Goal: Task Accomplishment & Management: Complete application form

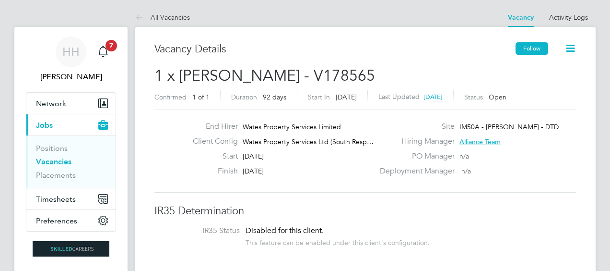
click at [535, 47] on button "Follow" at bounding box center [532, 48] width 33 height 12
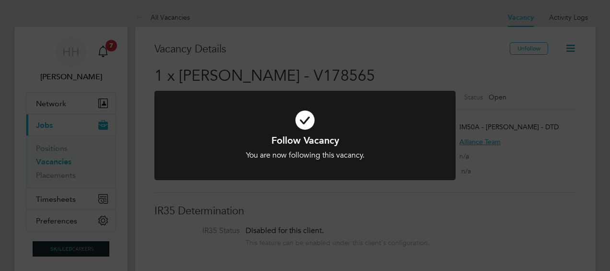
click at [568, 102] on div "Follow Vacancy You are now following this vacancy. Cancel Okay" at bounding box center [305, 135] width 610 height 271
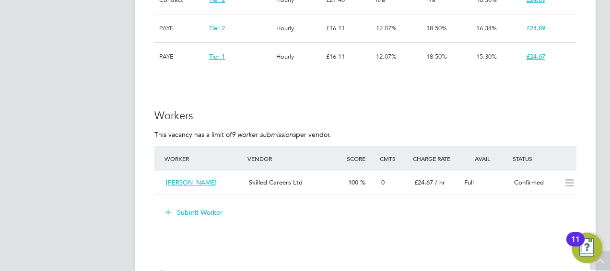
scroll to position [844, 0]
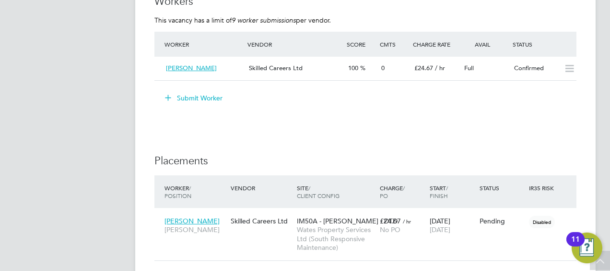
click at [193, 98] on button "Submit Worker" at bounding box center [194, 97] width 72 height 15
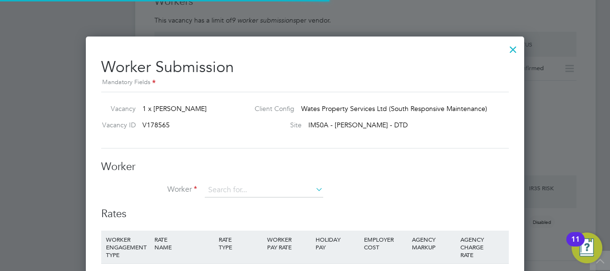
scroll to position [14, 249]
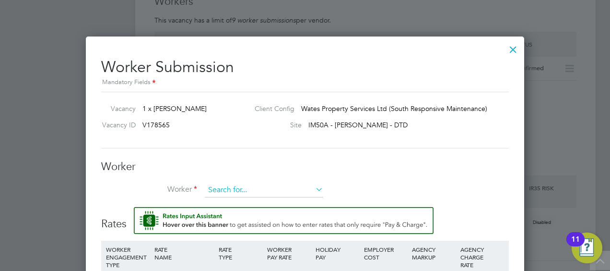
click at [262, 188] on input at bounding box center [264, 190] width 119 height 14
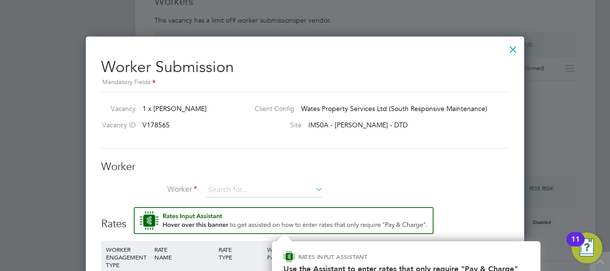
scroll to position [925, 0]
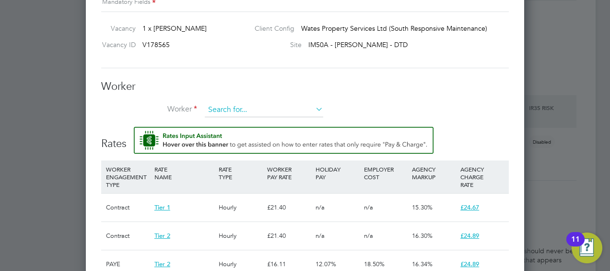
click at [226, 111] on input at bounding box center [264, 110] width 119 height 14
click at [232, 112] on input at bounding box center [264, 110] width 119 height 14
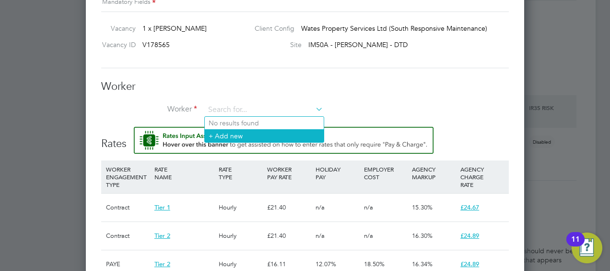
click at [235, 134] on li "+ Add new" at bounding box center [264, 135] width 119 height 13
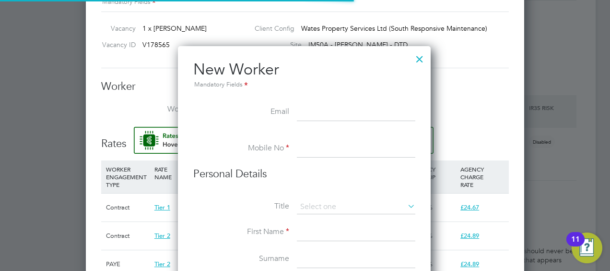
scroll to position [812, 254]
paste input "[EMAIL_ADDRESS][DOMAIN_NAME]"
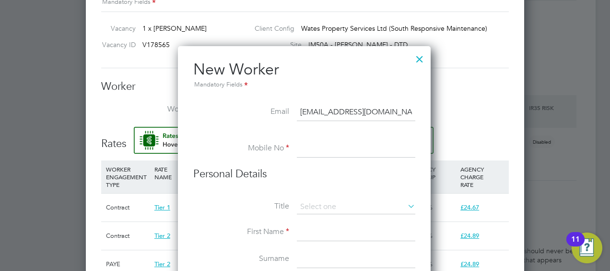
scroll to position [0, 13]
type input "[EMAIL_ADDRESS][DOMAIN_NAME]"
click at [320, 148] on input at bounding box center [356, 148] width 119 height 17
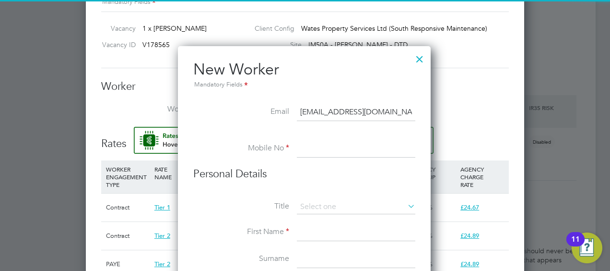
paste input "[PHONE_NUMBER]"
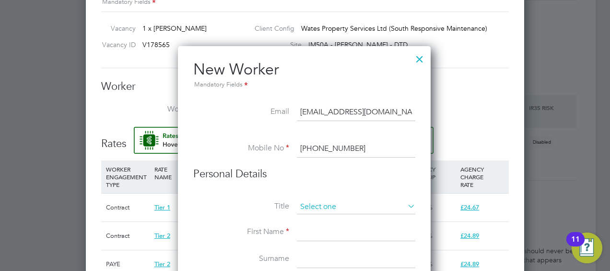
type input "[PHONE_NUMBER]"
click at [308, 207] on input at bounding box center [356, 207] width 119 height 14
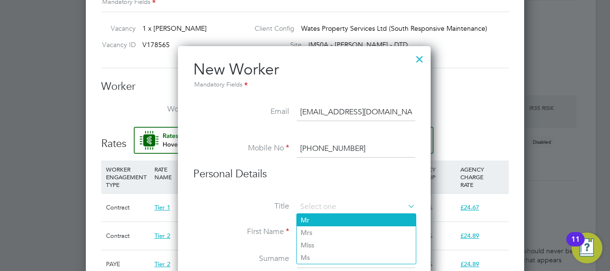
click at [311, 217] on li "Mr" at bounding box center [356, 220] width 119 height 12
type input "Mr"
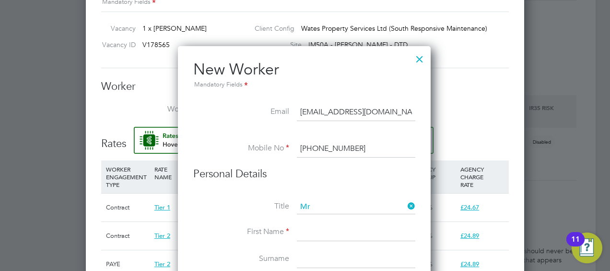
click at [303, 233] on input at bounding box center [356, 232] width 119 height 17
type input "Kieran"
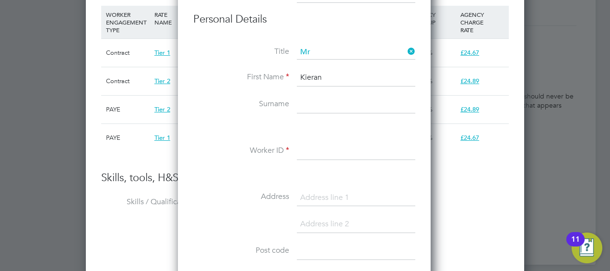
scroll to position [1083, 0]
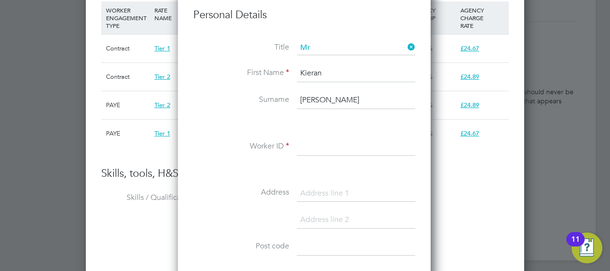
type input "[PERSON_NAME]"
click at [302, 142] on input at bounding box center [356, 146] width 119 height 17
paste input "506246"
type input "506246"
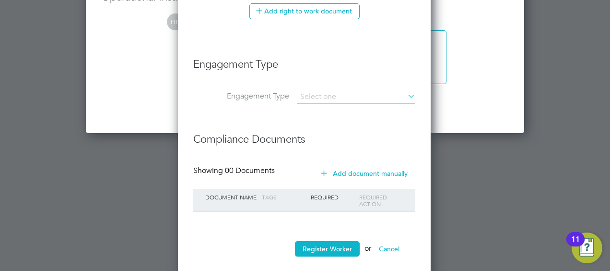
scroll to position [1512, 0]
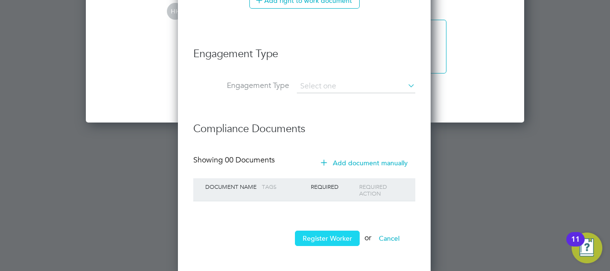
click at [333, 234] on button "Register Worker" at bounding box center [327, 237] width 65 height 15
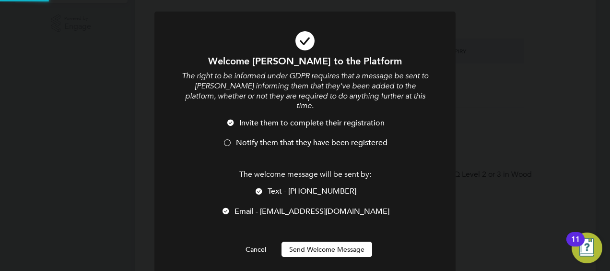
scroll to position [812, 268]
click at [333, 241] on button "Send Welcome Message" at bounding box center [327, 248] width 91 height 15
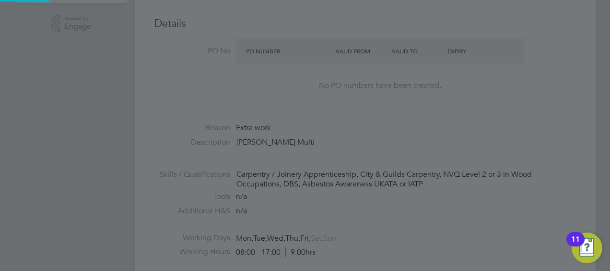
type input "[PERSON_NAME] (506246)"
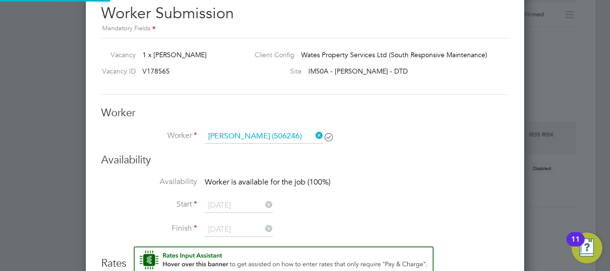
scroll to position [1016, 0]
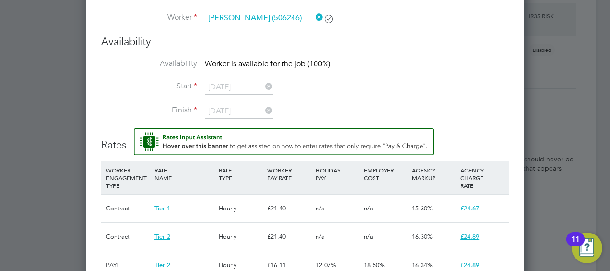
click at [576, 134] on div at bounding box center [305, 135] width 610 height 271
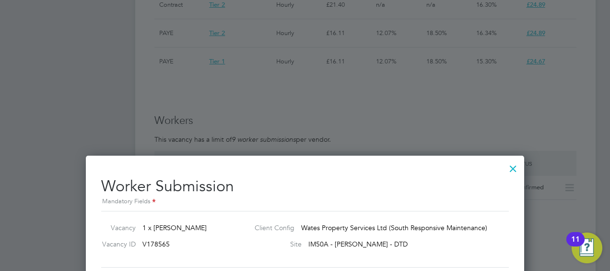
scroll to position [671, 0]
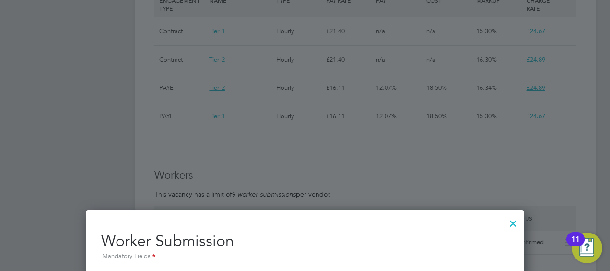
click at [514, 224] on div at bounding box center [513, 220] width 17 height 17
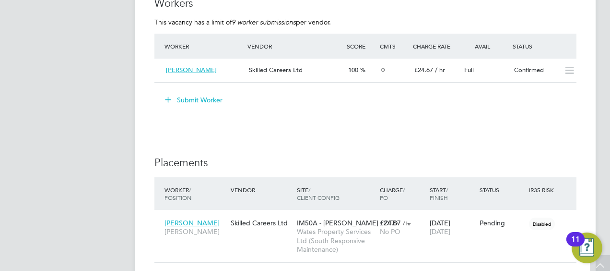
scroll to position [844, 0]
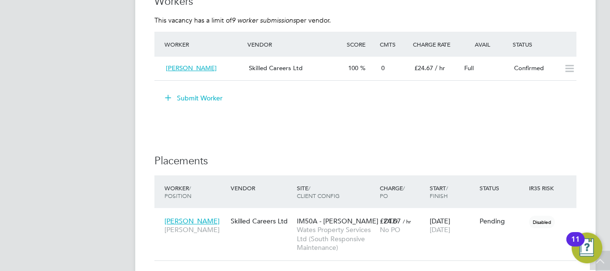
click at [207, 97] on button "Submit Worker" at bounding box center [194, 97] width 72 height 15
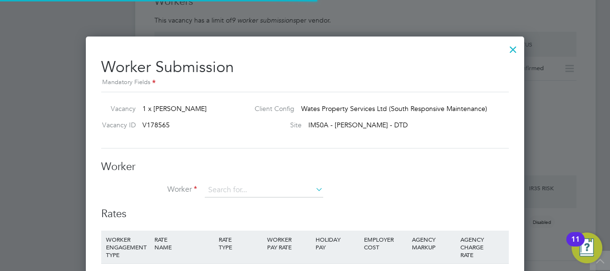
scroll to position [28, 65]
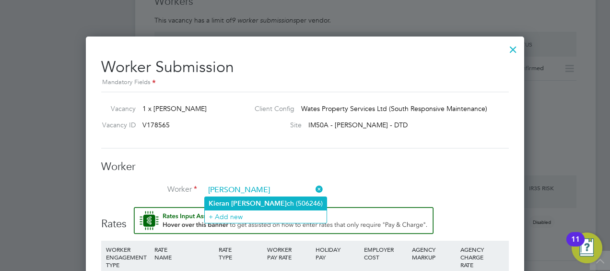
click at [235, 201] on b "[PERSON_NAME]" at bounding box center [259, 203] width 56 height 8
type input "[PERSON_NAME] (506246)"
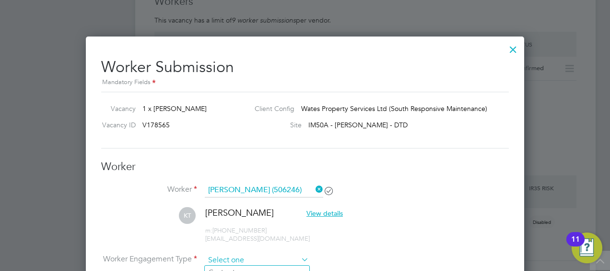
click at [239, 263] on input at bounding box center [257, 260] width 104 height 14
click at [431, 205] on li "Worker [PERSON_NAME] (506246)" at bounding box center [305, 195] width 408 height 24
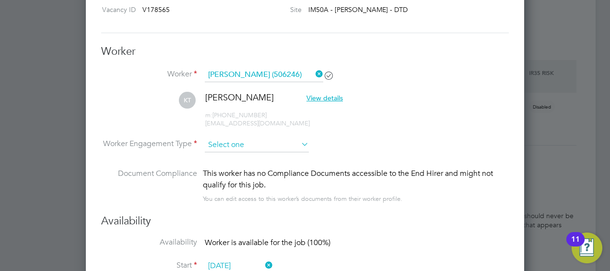
click at [265, 142] on input at bounding box center [257, 145] width 104 height 14
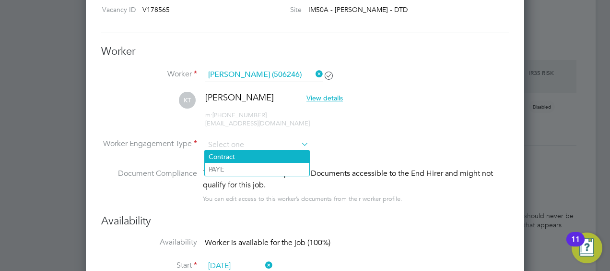
click at [265, 156] on li "Contract" at bounding box center [257, 156] width 105 height 12
type input "Contract"
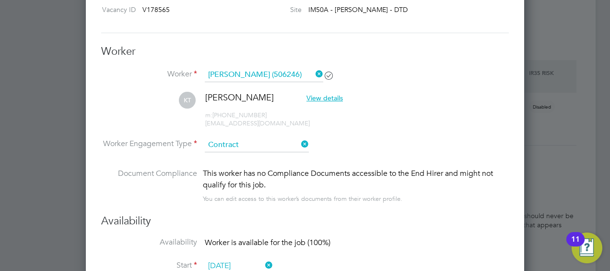
click at [424, 94] on li "KT [PERSON_NAME] View details m: [PHONE_NUMBER] [EMAIL_ADDRESS][DOMAIN_NAME]" at bounding box center [305, 115] width 408 height 46
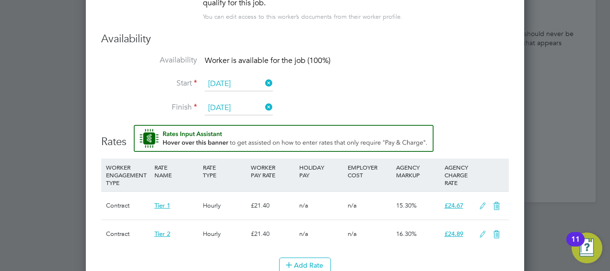
click at [463, 89] on li "Start [DATE]" at bounding box center [305, 89] width 408 height 24
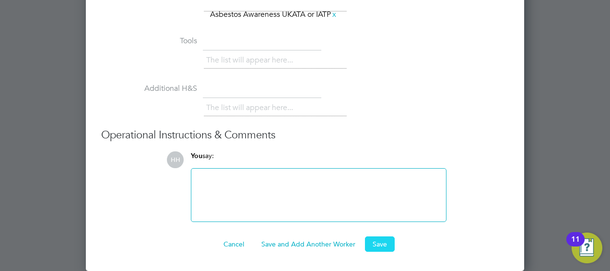
click at [380, 242] on button "Save" at bounding box center [380, 243] width 30 height 15
